Goal: Task Accomplishment & Management: Manage account settings

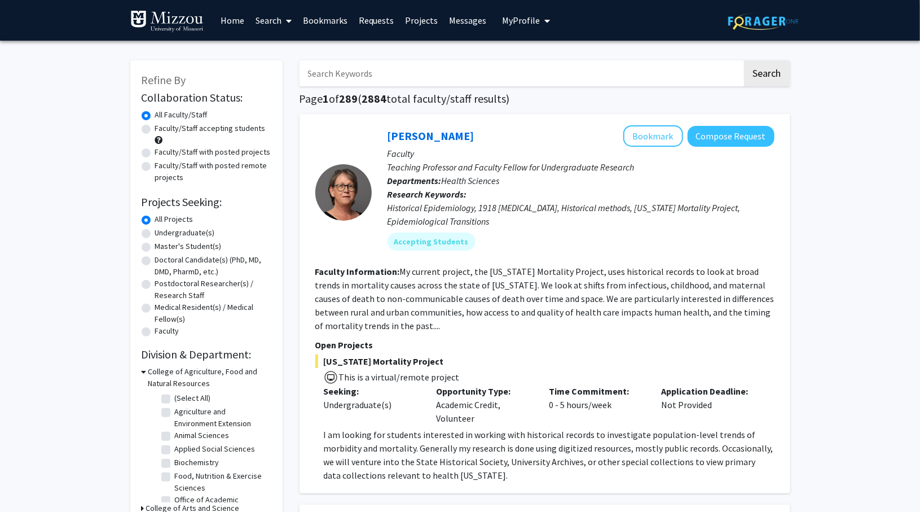
click at [526, 19] on span "My Profile" at bounding box center [522, 20] width 38 height 11
click at [539, 61] on span "View Profile" at bounding box center [573, 65] width 68 height 12
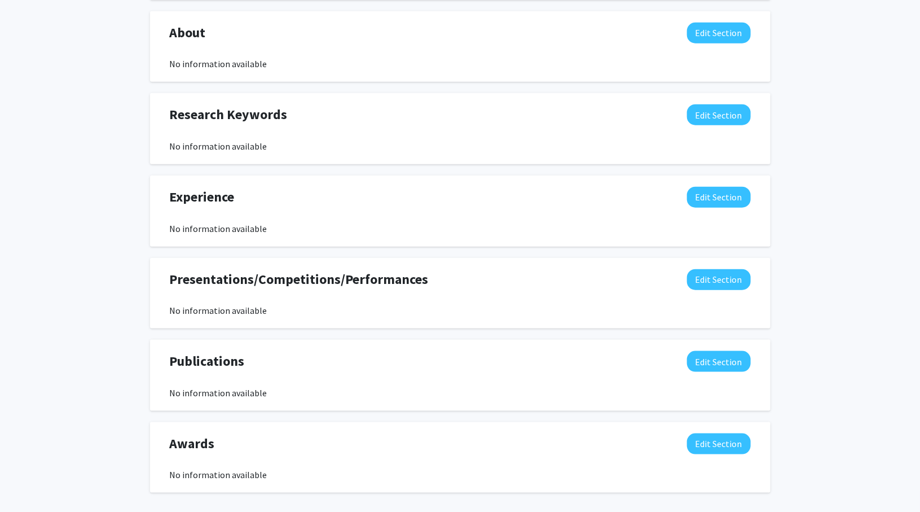
scroll to position [564, 0]
